Goal: Task Accomplishment & Management: Manage account settings

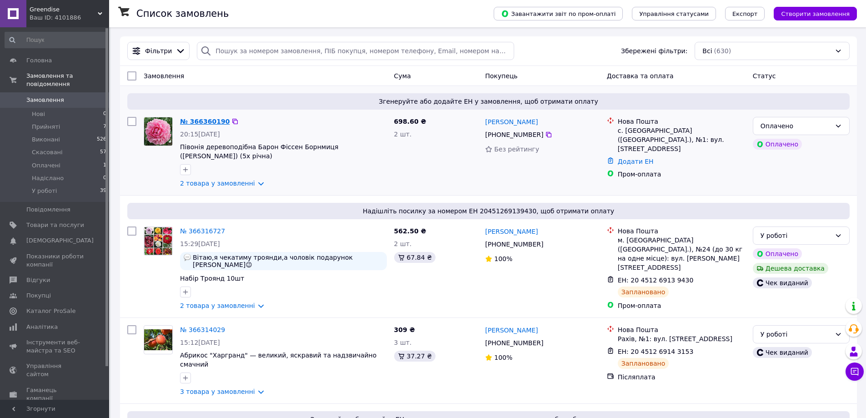
click at [207, 122] on link "№ 366360190" at bounding box center [205, 121] width 50 height 7
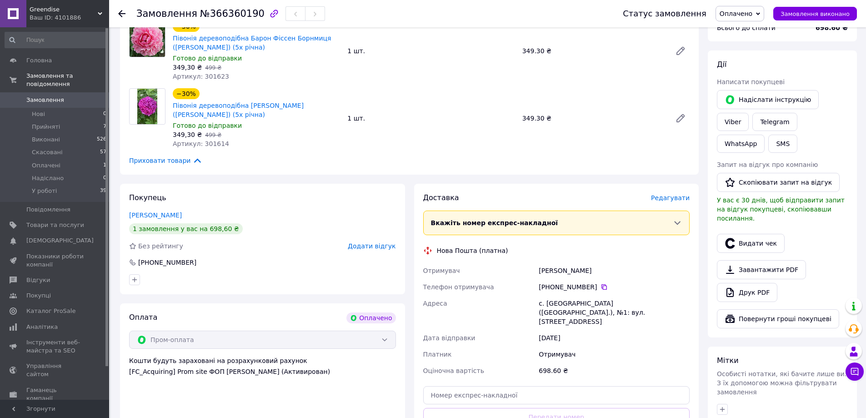
scroll to position [91, 0]
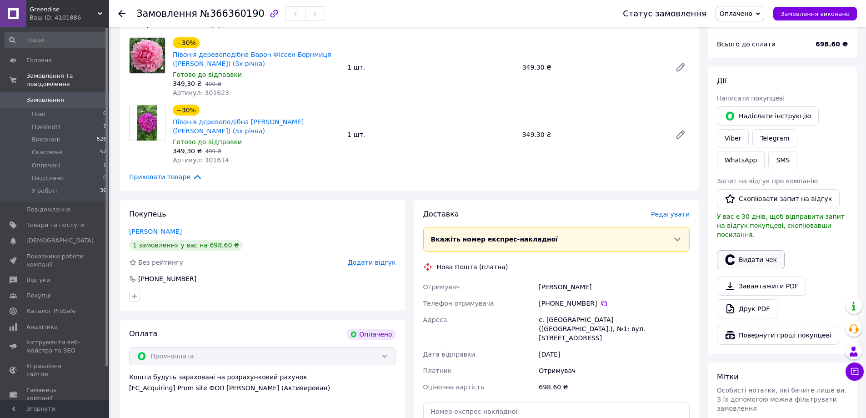
click at [745, 250] on button "Видати чек" at bounding box center [751, 259] width 68 height 19
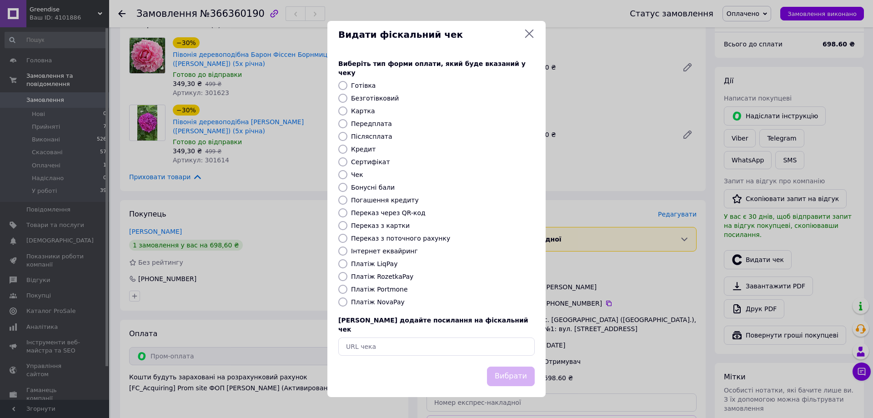
click at [380, 275] on label "Платіж RozetkaPay" at bounding box center [382, 276] width 62 height 7
click at [347, 275] on input "Платіж RozetkaPay" at bounding box center [342, 276] width 9 height 9
radio input "true"
click at [510, 366] on button "Вибрати" at bounding box center [511, 376] width 48 height 20
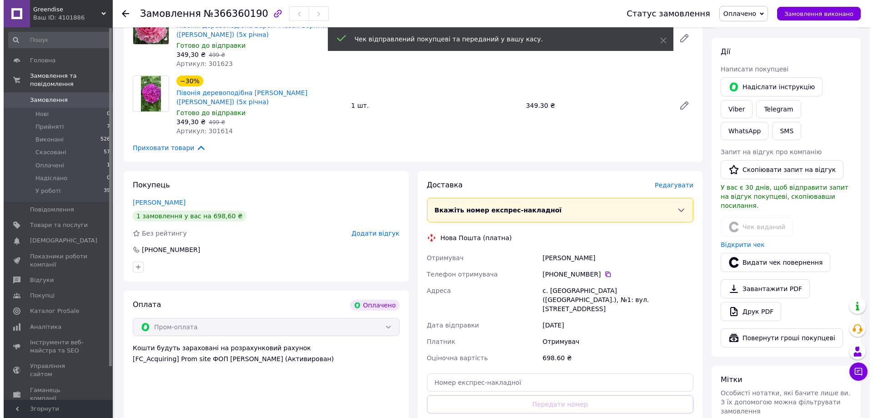
scroll to position [136, 0]
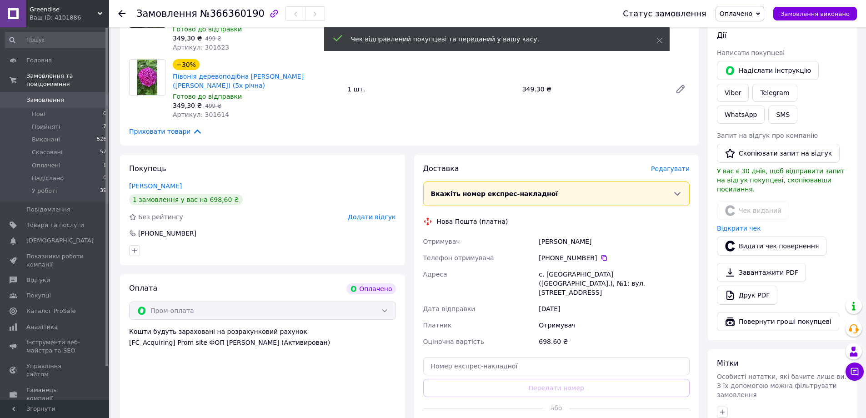
click at [675, 165] on span "Редагувати" at bounding box center [670, 168] width 39 height 7
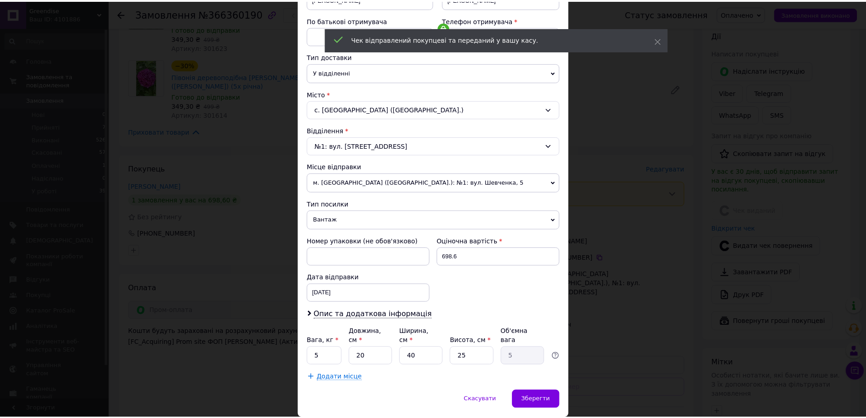
scroll to position [186, 0]
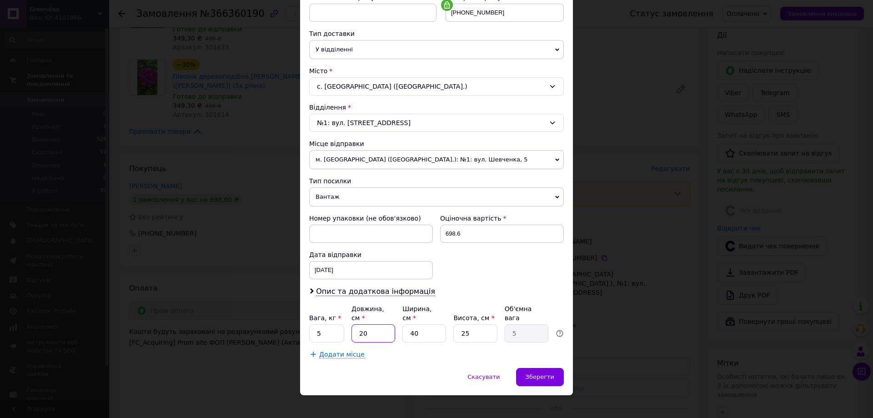
drag, startPoint x: 376, startPoint y: 323, endPoint x: 330, endPoint y: 315, distance: 47.5
click at [330, 315] on div "Вага, кг * 5 Довжина, см * 20 Ширина, см * 40 Висота, см * 25 Об'ємна вага 5" at bounding box center [436, 323] width 255 height 38
click at [465, 290] on div "Опис та додаткова інформація" at bounding box center [436, 291] width 255 height 10
drag, startPoint x: 372, startPoint y: 322, endPoint x: 344, endPoint y: 322, distance: 28.2
click at [346, 322] on div "Вага, кг * 5 Довжина, см * 20 Ширина, см * 40 Висота, см * 25 Об'ємна вага 5" at bounding box center [436, 323] width 255 height 38
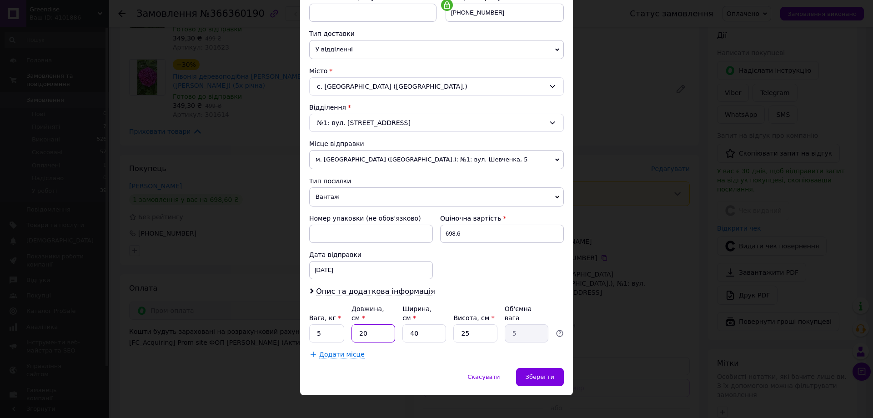
type input "7"
type input "1.75"
type input "70"
type input "17.5"
type input "70"
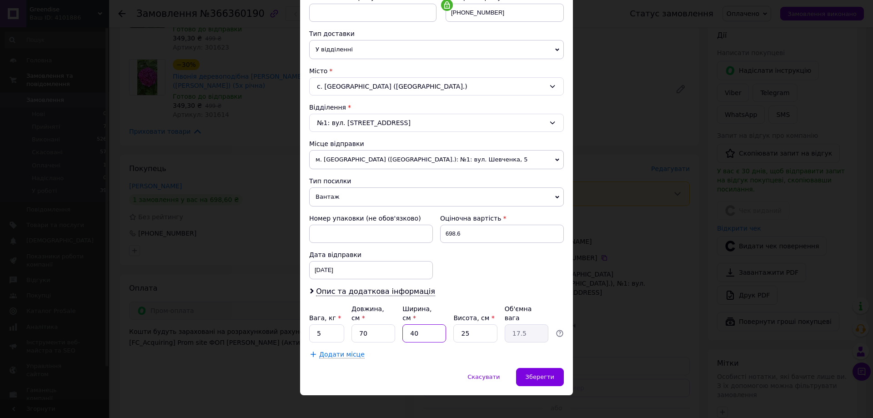
type input "1"
type input "0.44"
type input "12"
type input "5.25"
type input "12"
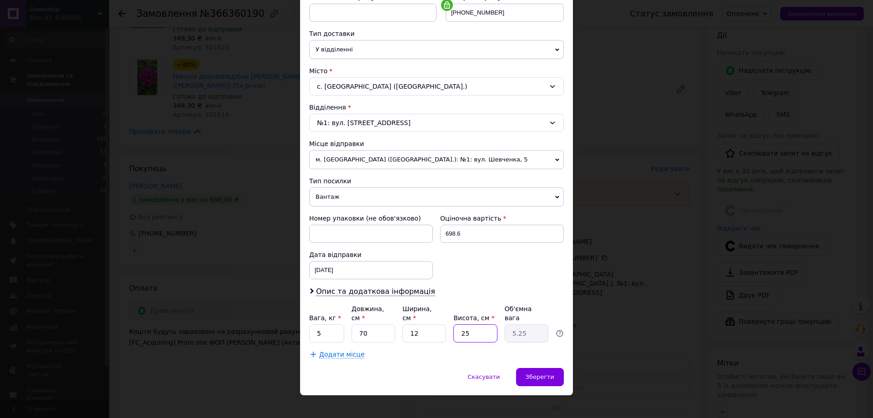
type input "1"
type input "0.21"
type input "12"
type input "2.52"
type input "12"
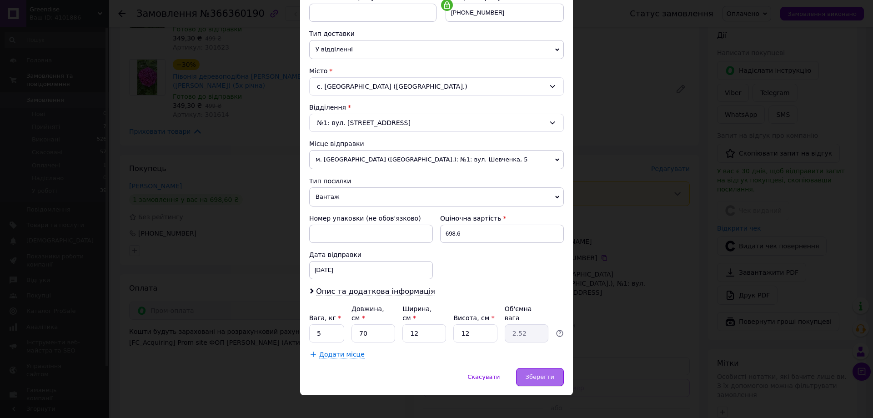
click at [548, 373] on span "Зберегти" at bounding box center [539, 376] width 29 height 7
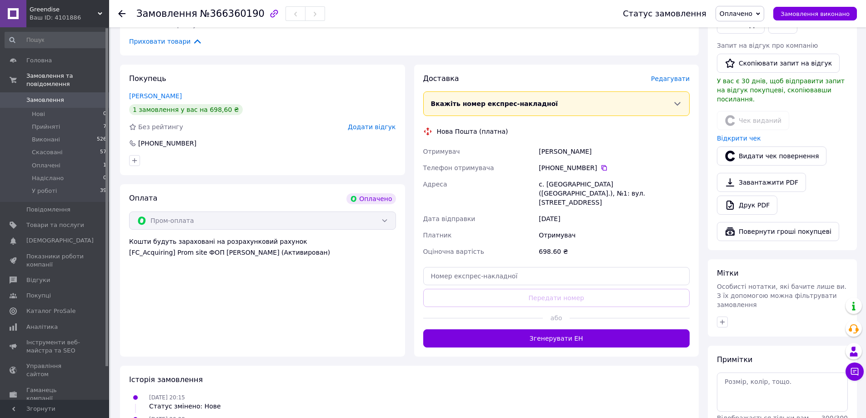
scroll to position [227, 0]
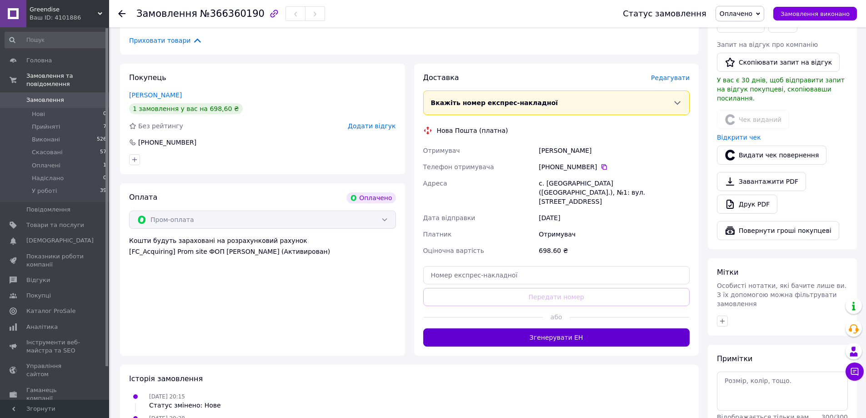
click at [604, 328] on button "Згенерувати ЕН" at bounding box center [556, 337] width 267 height 18
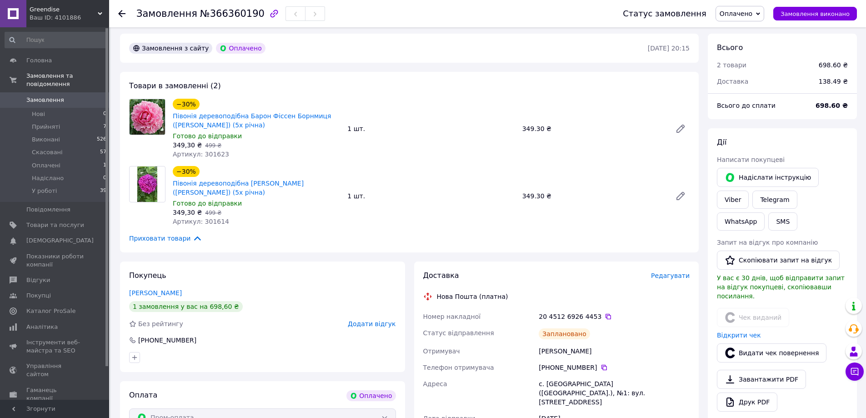
scroll to position [45, 0]
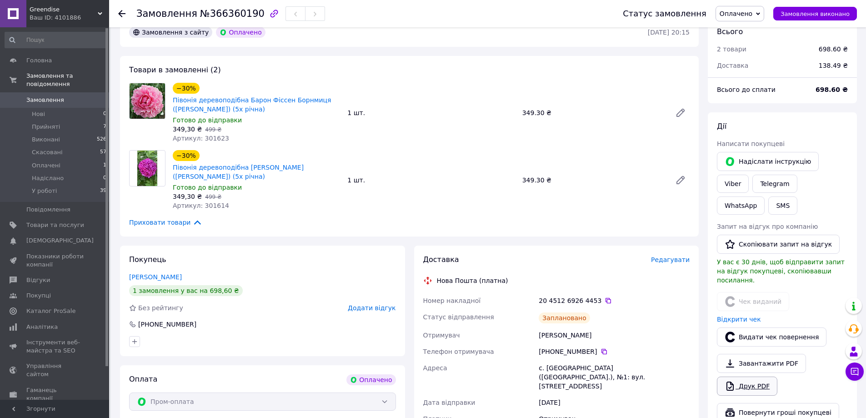
click at [739, 376] on link "Друк PDF" at bounding box center [747, 385] width 60 height 19
click at [735, 17] on span "Оплачено" at bounding box center [736, 13] width 33 height 7
click at [749, 84] on li "У роботі" at bounding box center [740, 87] width 48 height 14
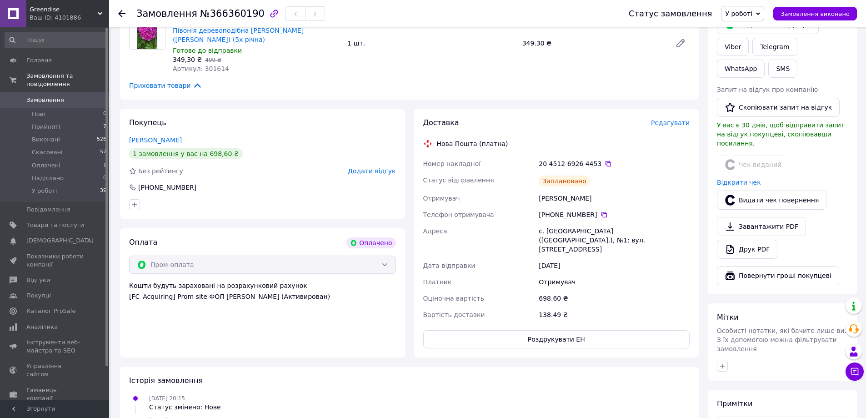
scroll to position [0, 0]
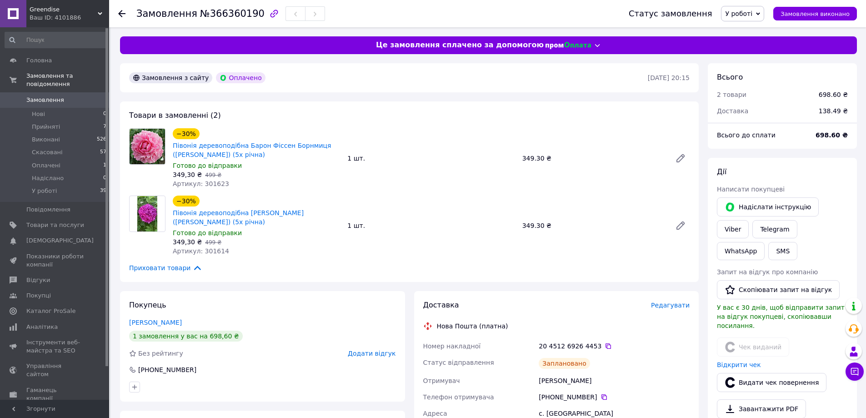
click at [116, 13] on div "Замовлення №366360190 Статус замовлення У роботі Прийнято Виконано Скасовано Оп…" at bounding box center [487, 13] width 757 height 27
click at [119, 10] on icon at bounding box center [121, 13] width 7 height 7
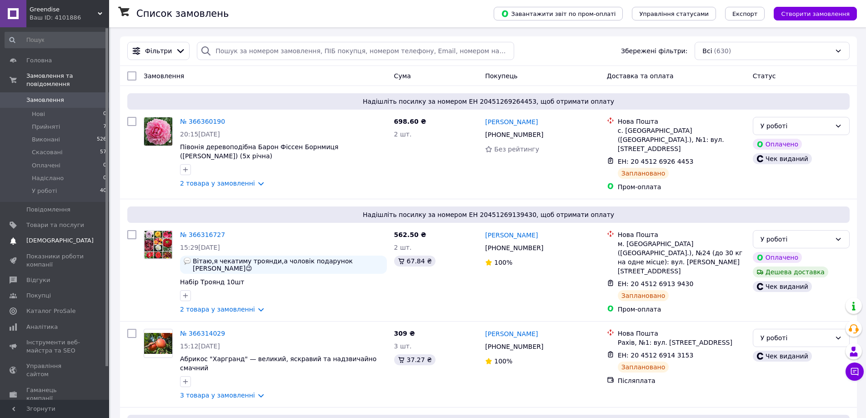
click at [63, 236] on span "[DEMOGRAPHIC_DATA]" at bounding box center [55, 240] width 58 height 8
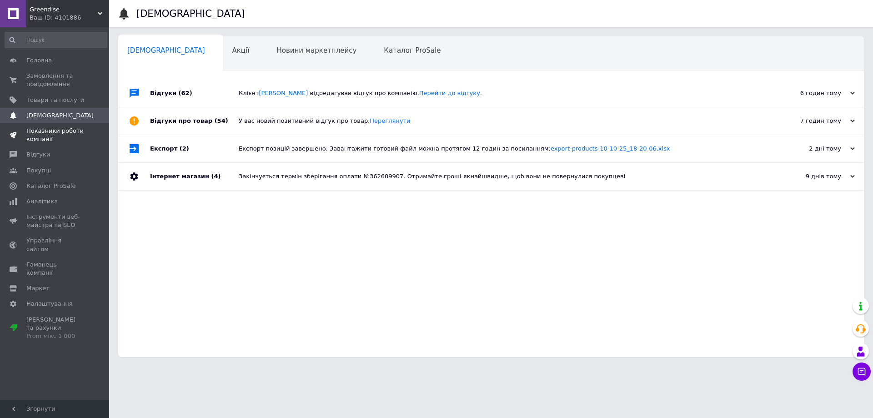
click at [43, 130] on span "Показники роботи компанії" at bounding box center [55, 135] width 58 height 16
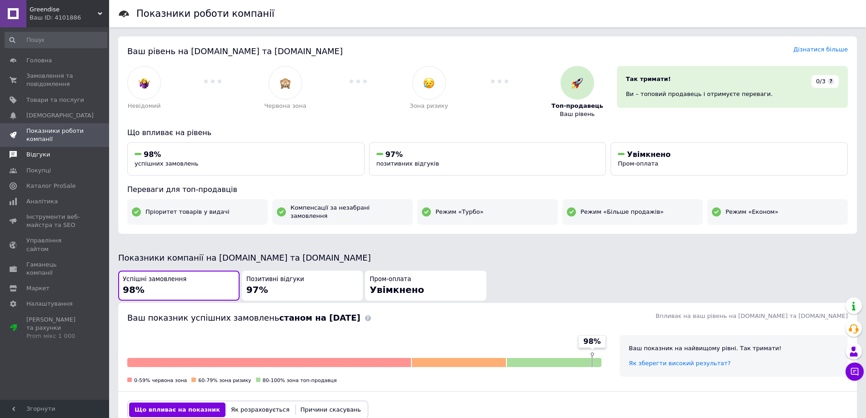
click at [44, 157] on span "Відгуки" at bounding box center [38, 154] width 24 height 8
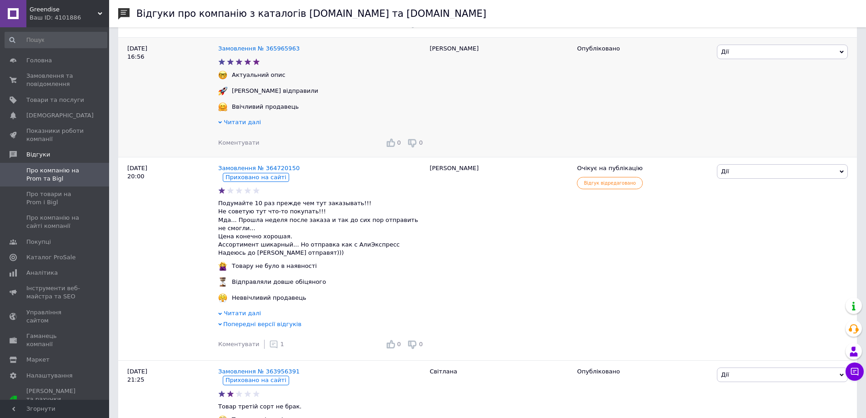
scroll to position [455, 0]
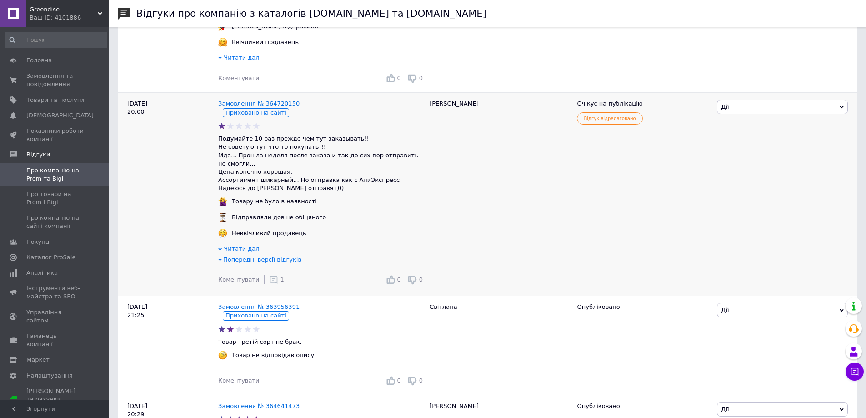
click at [270, 275] on icon at bounding box center [273, 279] width 9 height 9
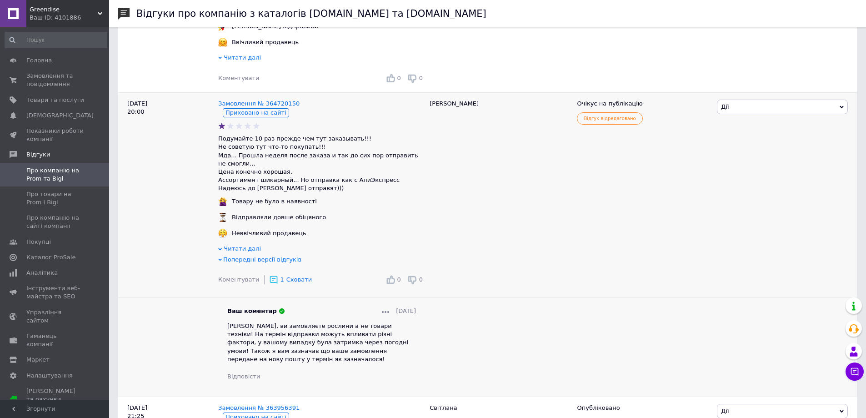
click at [270, 275] on icon at bounding box center [273, 279] width 9 height 9
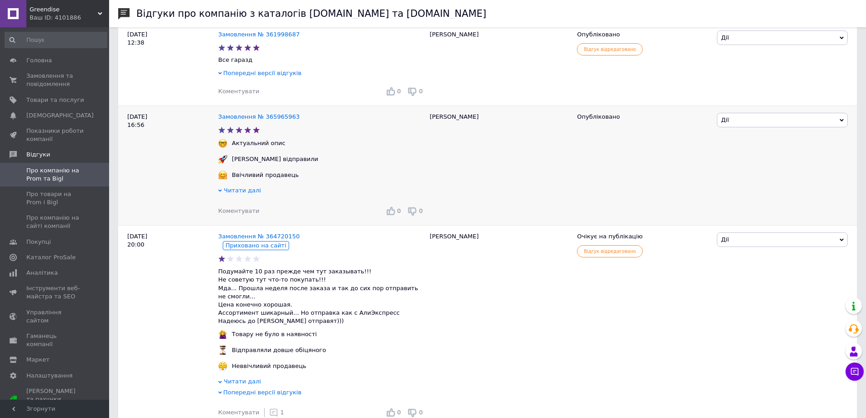
scroll to position [318, 0]
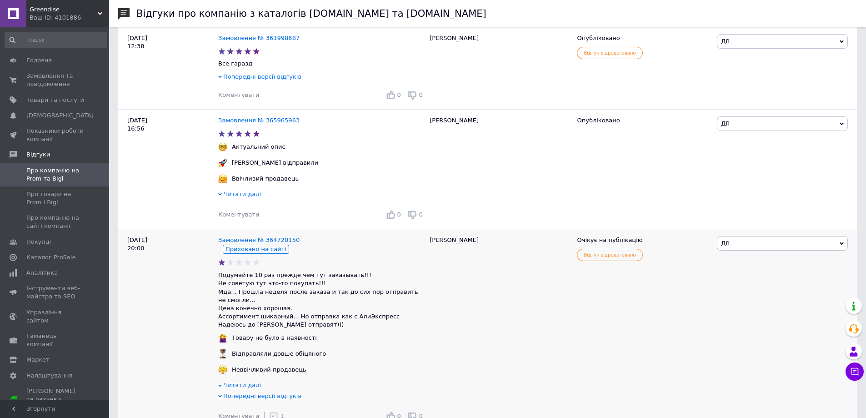
click at [734, 250] on span "Дії" at bounding box center [782, 243] width 131 height 15
click at [733, 300] on li "Оскаржити" at bounding box center [782, 299] width 130 height 13
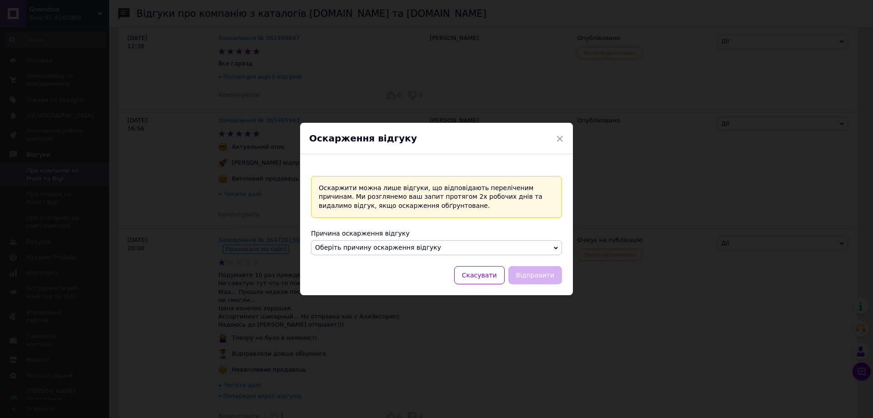
click at [419, 248] on span "Оберіть причину оскарження відгуку" at bounding box center [378, 247] width 126 height 7
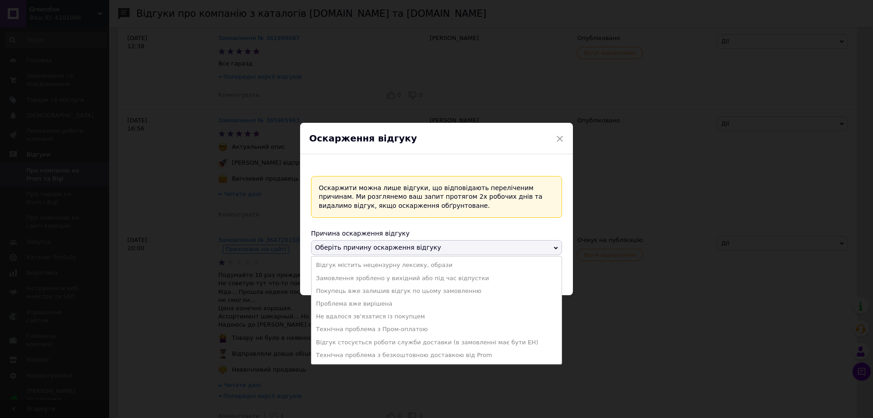
click at [682, 326] on div "× Оскарження відгуку Оскаржити можна лише відгуки, що відповідають переліченим …" at bounding box center [436, 209] width 873 height 418
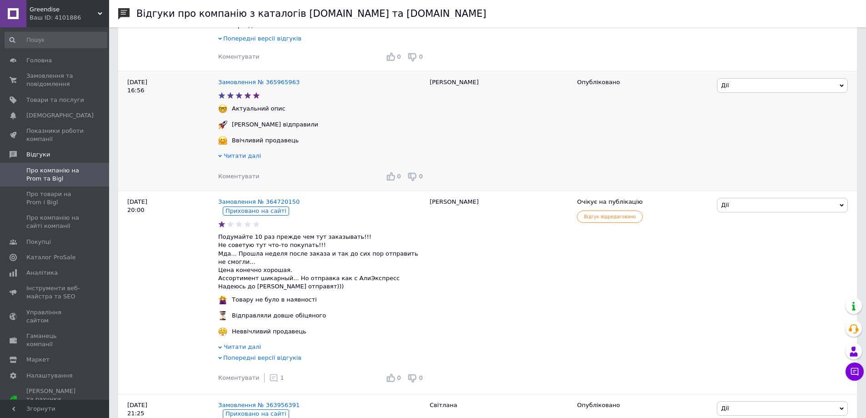
scroll to position [455, 0]
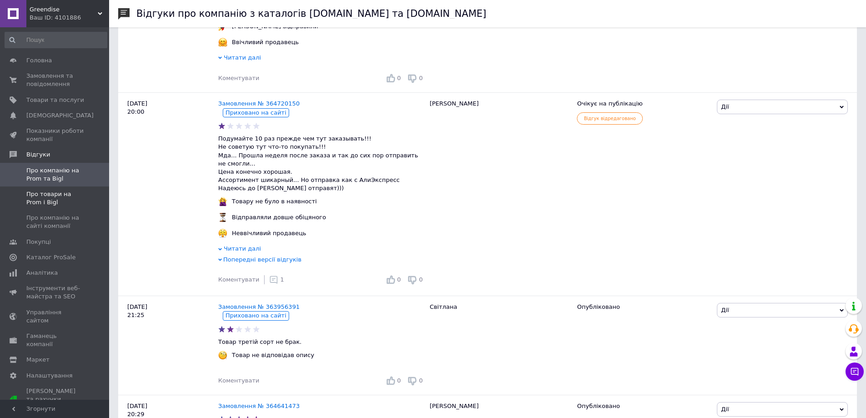
click at [50, 196] on span "Про товари на Prom і Bigl" at bounding box center [55, 198] width 58 height 16
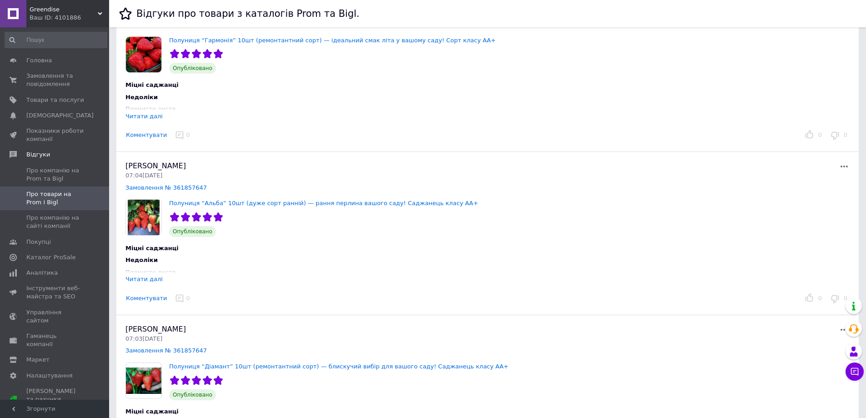
scroll to position [1227, 0]
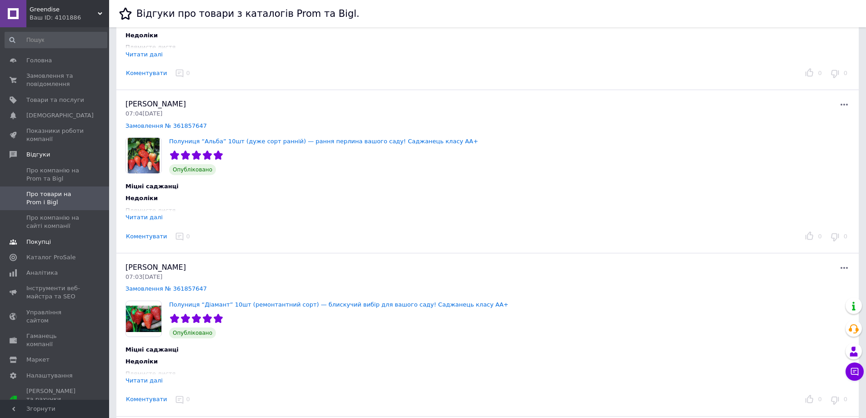
click at [35, 242] on span "Покупці" at bounding box center [38, 242] width 25 height 8
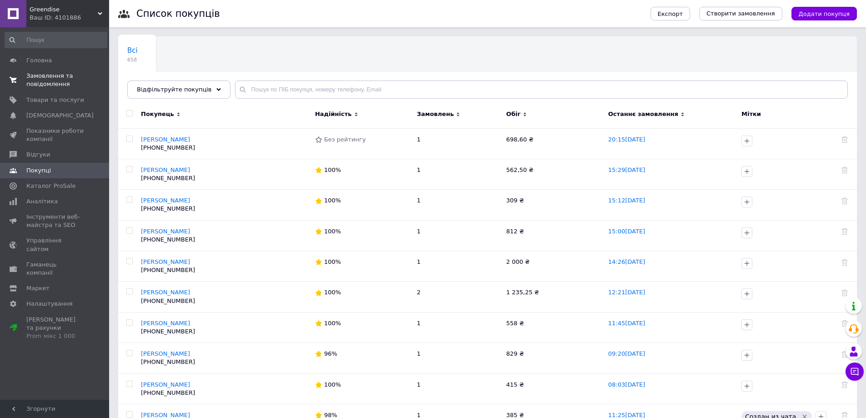
click at [56, 84] on span "Замовлення та повідомлення" at bounding box center [55, 80] width 58 height 16
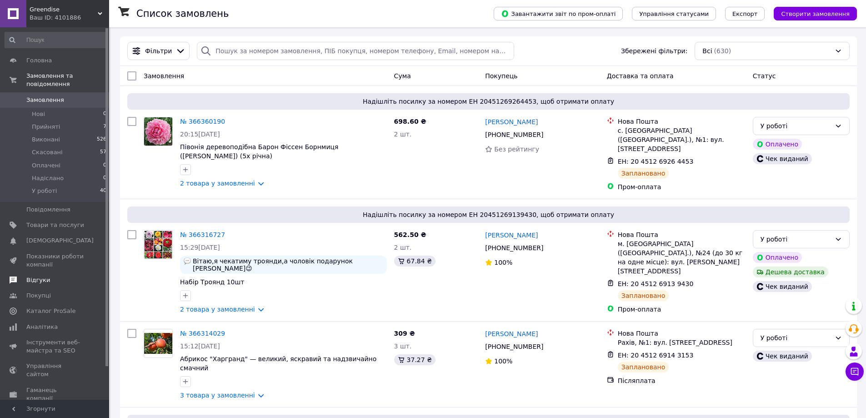
click at [45, 276] on span "Відгуки" at bounding box center [38, 280] width 24 height 8
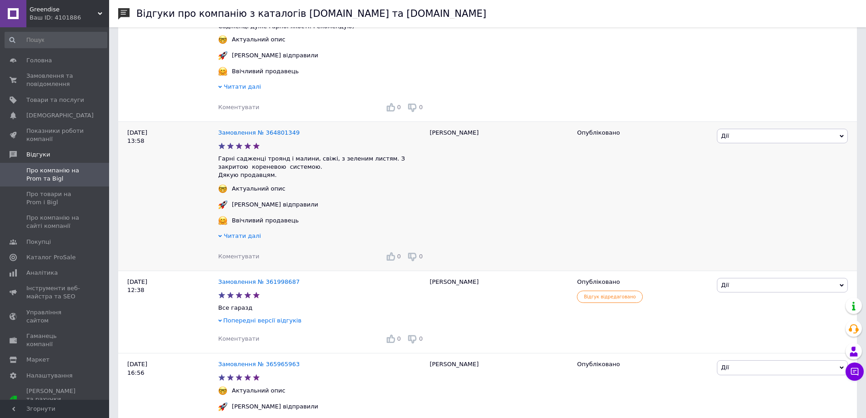
scroll to position [227, 0]
